Goal: Find specific page/section: Find specific page/section

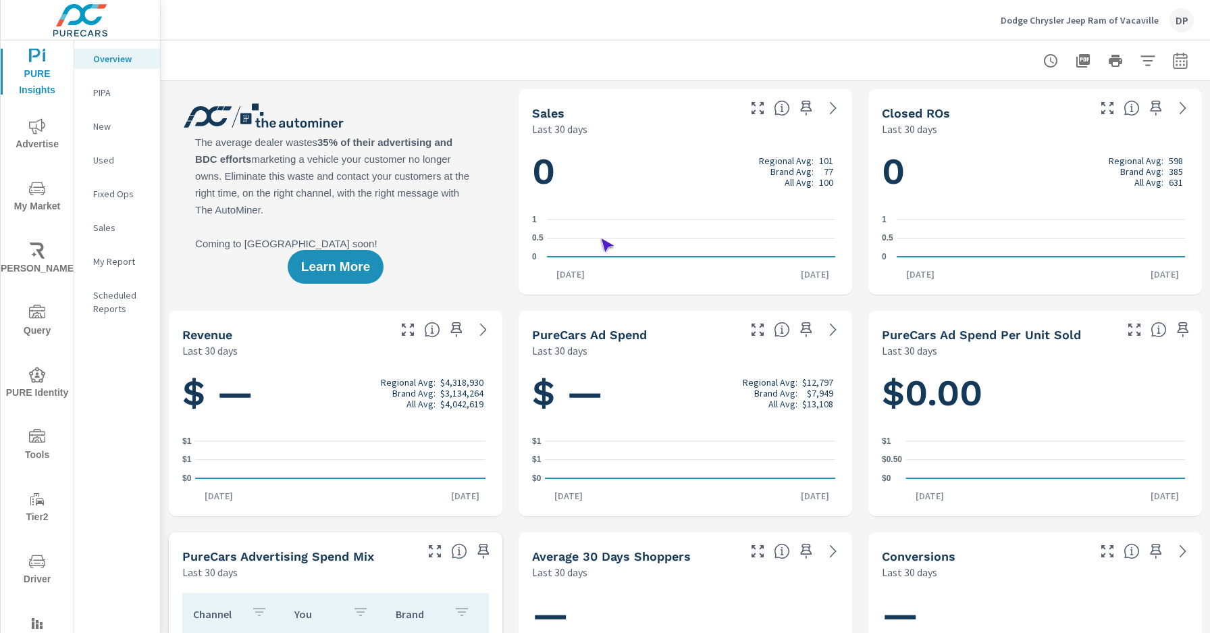
scroll to position [1, 0]
click at [39, 436] on icon "nav menu" at bounding box center [37, 436] width 16 height 14
